Goal: Communication & Community: Answer question/provide support

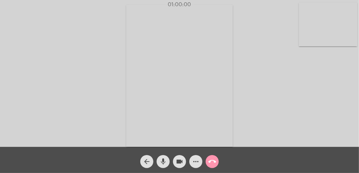
click at [215, 165] on mat-icon "call_end" at bounding box center [212, 162] width 8 height 8
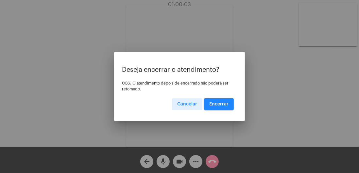
click at [218, 105] on span "Encerrar" at bounding box center [218, 104] width 19 height 5
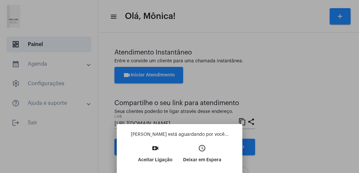
click at [163, 156] on p "Aceitar Ligação" at bounding box center [155, 160] width 35 height 12
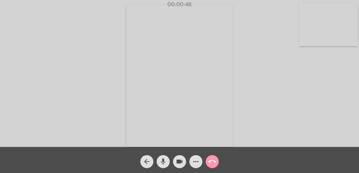
click at [327, 31] on video at bounding box center [328, 25] width 59 height 44
click at [70, 89] on video at bounding box center [66, 75] width 59 height 78
